Goal: Information Seeking & Learning: Learn about a topic

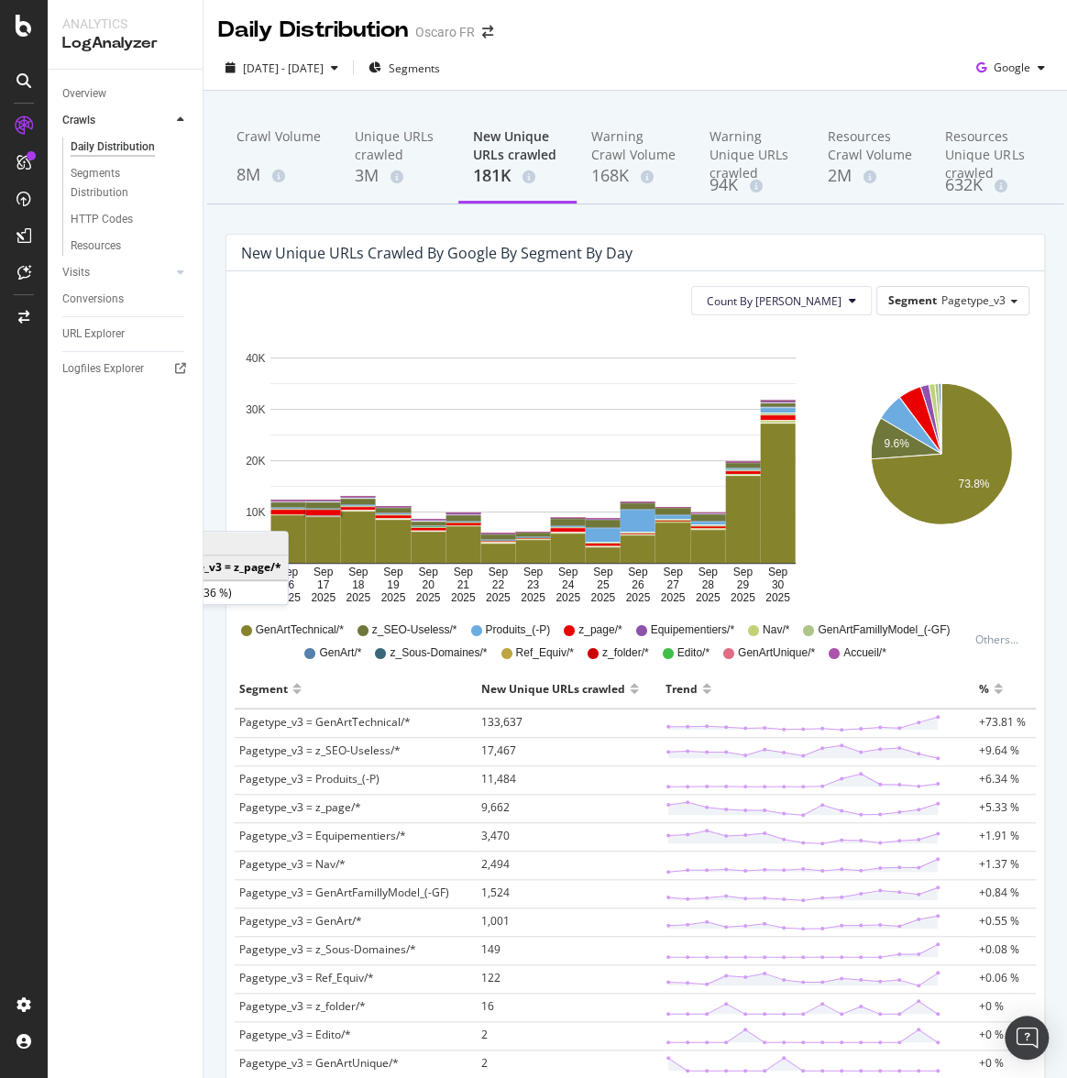
click at [221, 638] on div "New Unique URLs crawled by google by Segment by Day Count By Day Segment Pagety…" at bounding box center [635, 740] width 847 height 1012
click at [90, 92] on div "Overview" at bounding box center [84, 93] width 44 height 19
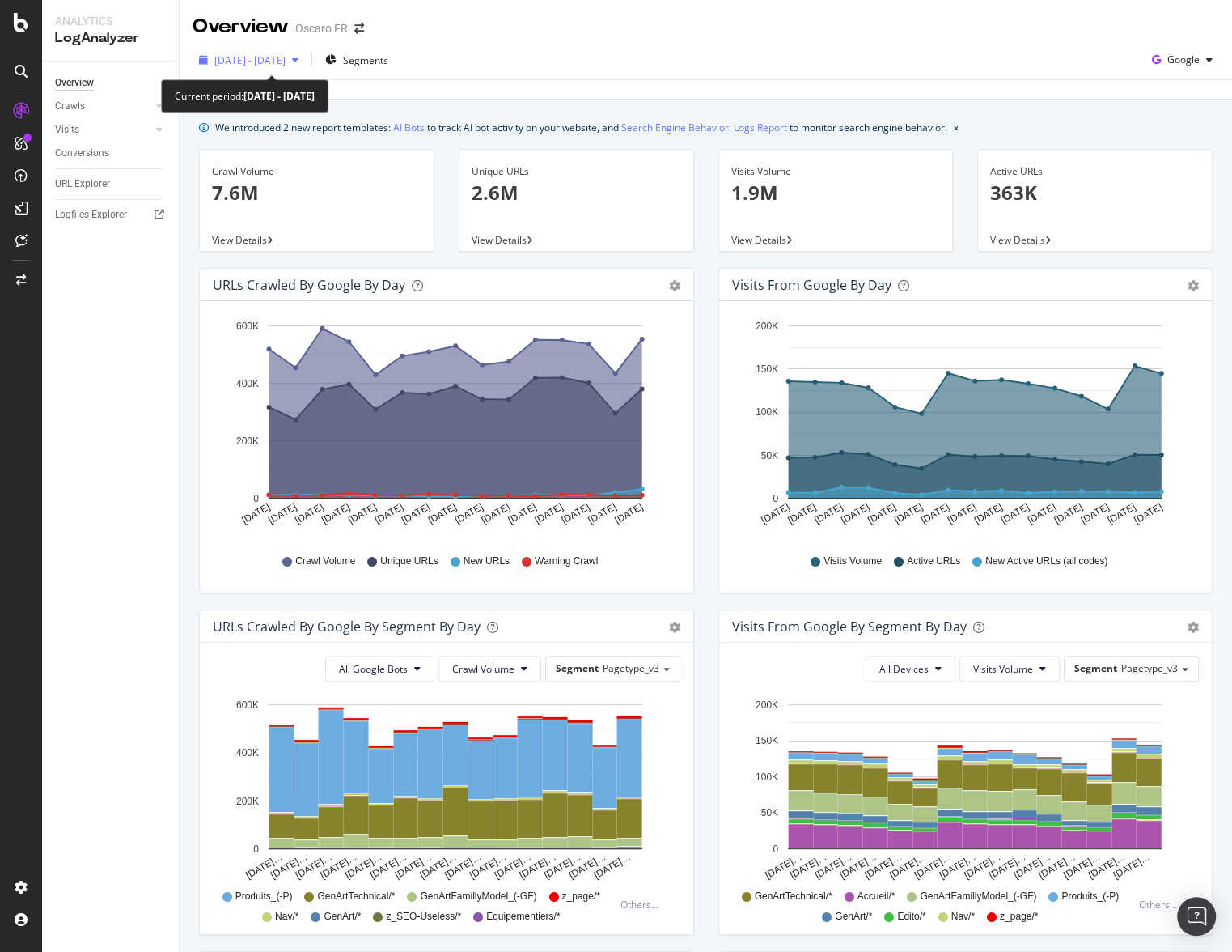
click at [285, 54] on span "[DATE] - [DATE]" at bounding box center [250, 60] width 72 height 14
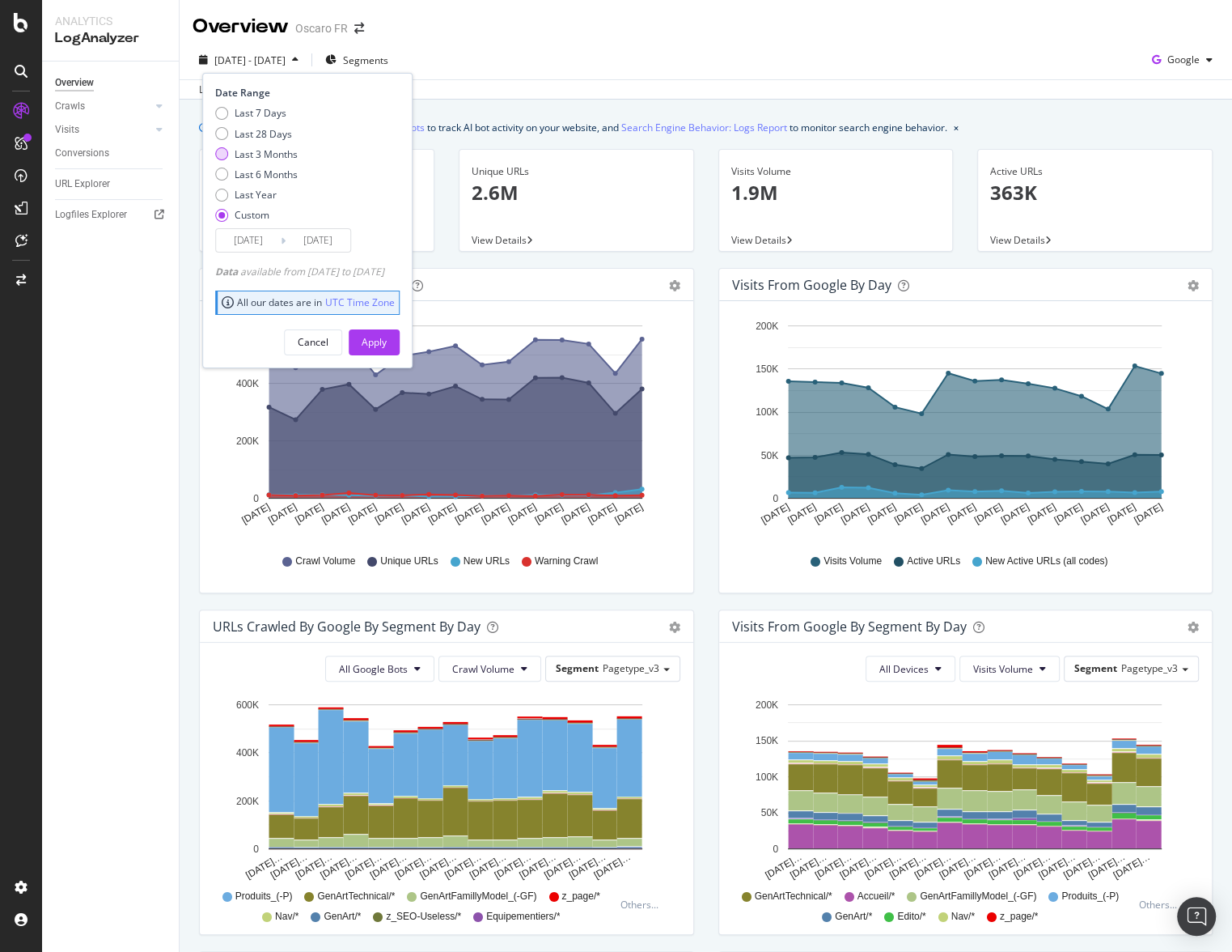
click at [274, 150] on div "Last 3 Months" at bounding box center [266, 155] width 63 height 14
type input "[DATE]"
click at [387, 331] on div "Apply" at bounding box center [374, 342] width 25 height 24
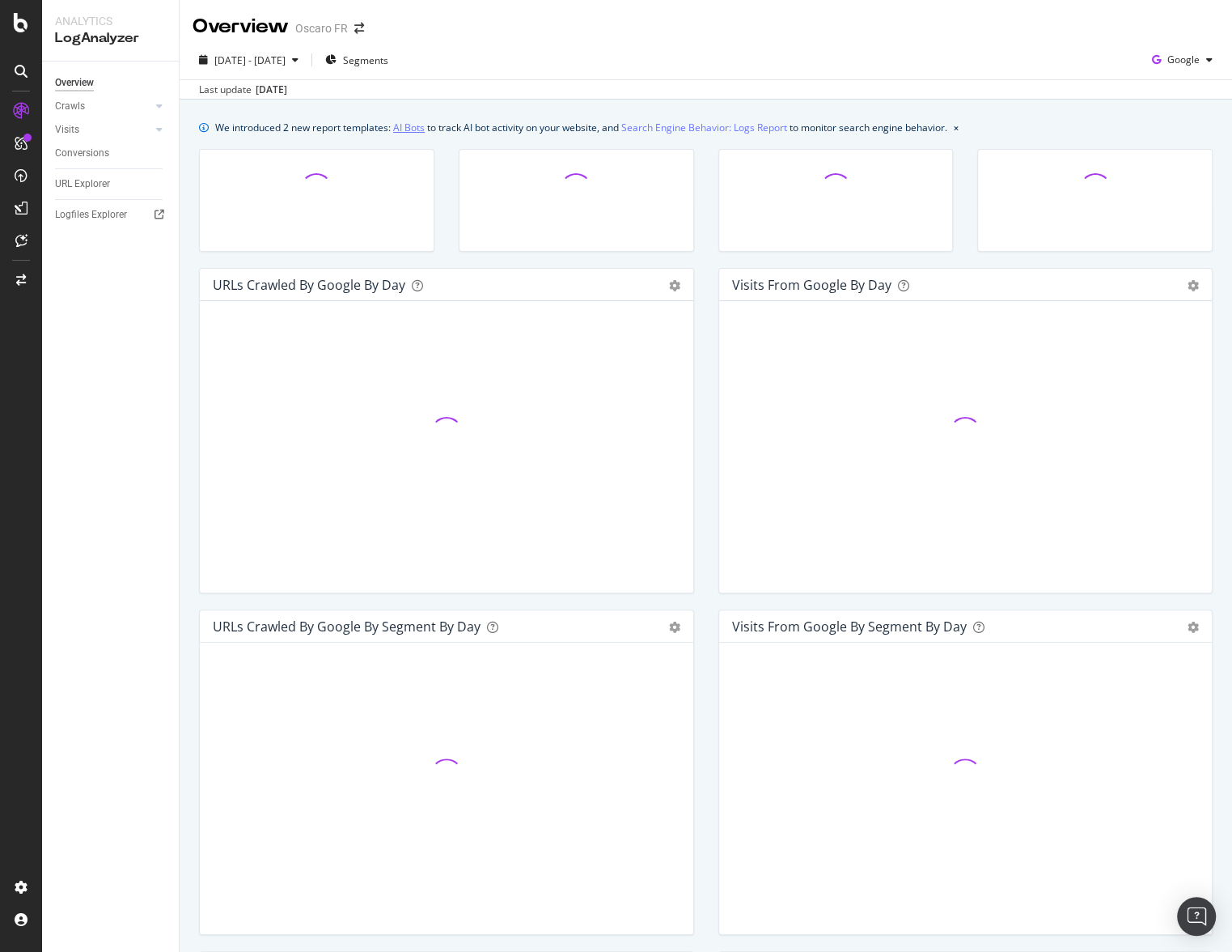
click at [419, 127] on link "AI Bots" at bounding box center [409, 127] width 32 height 17
click at [692, 129] on link "Search Engine Behavior: Logs Report" at bounding box center [705, 127] width 166 height 17
